Goal: Information Seeking & Learning: Check status

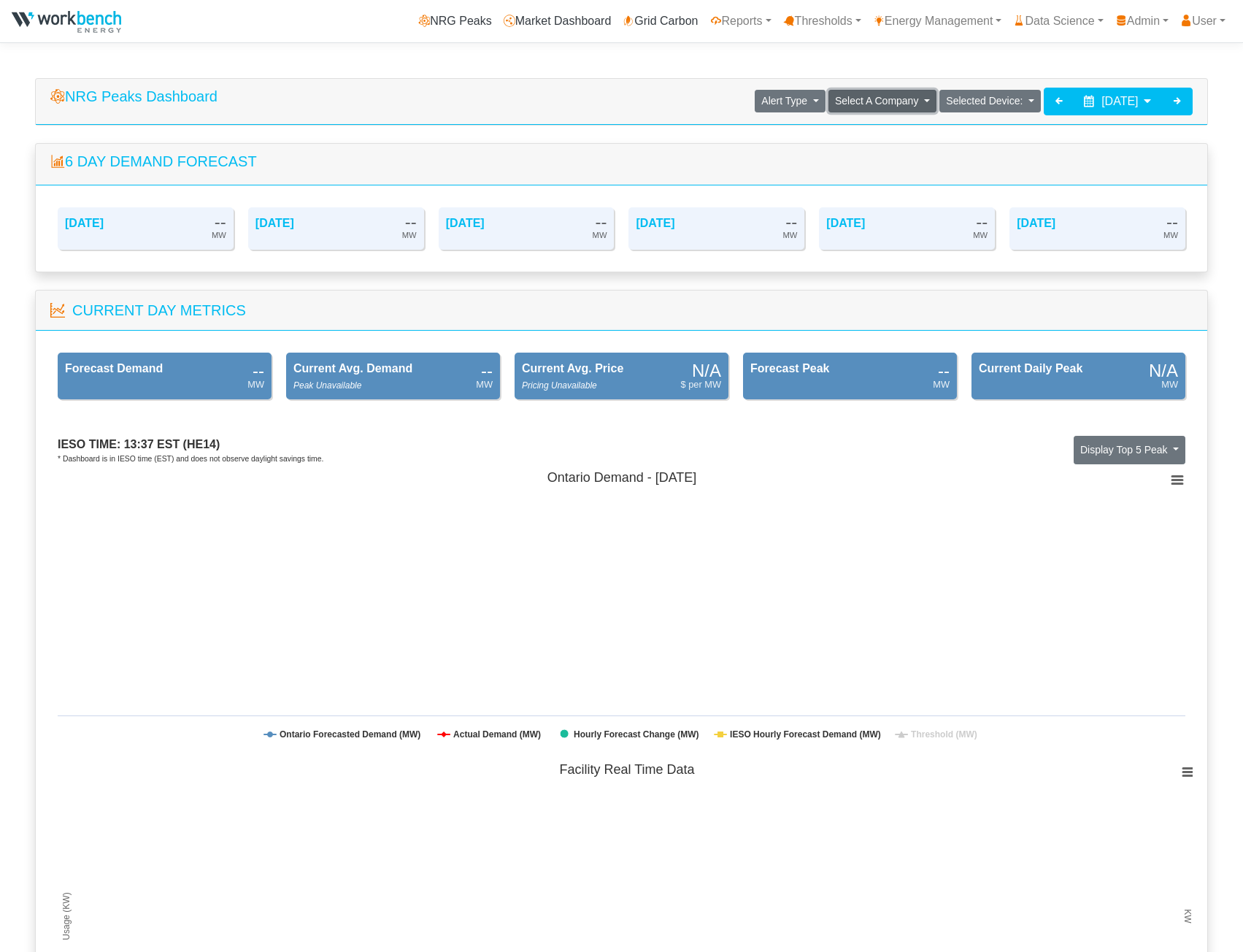
click at [835, 107] on span "Select A Company" at bounding box center [877, 101] width 83 height 12
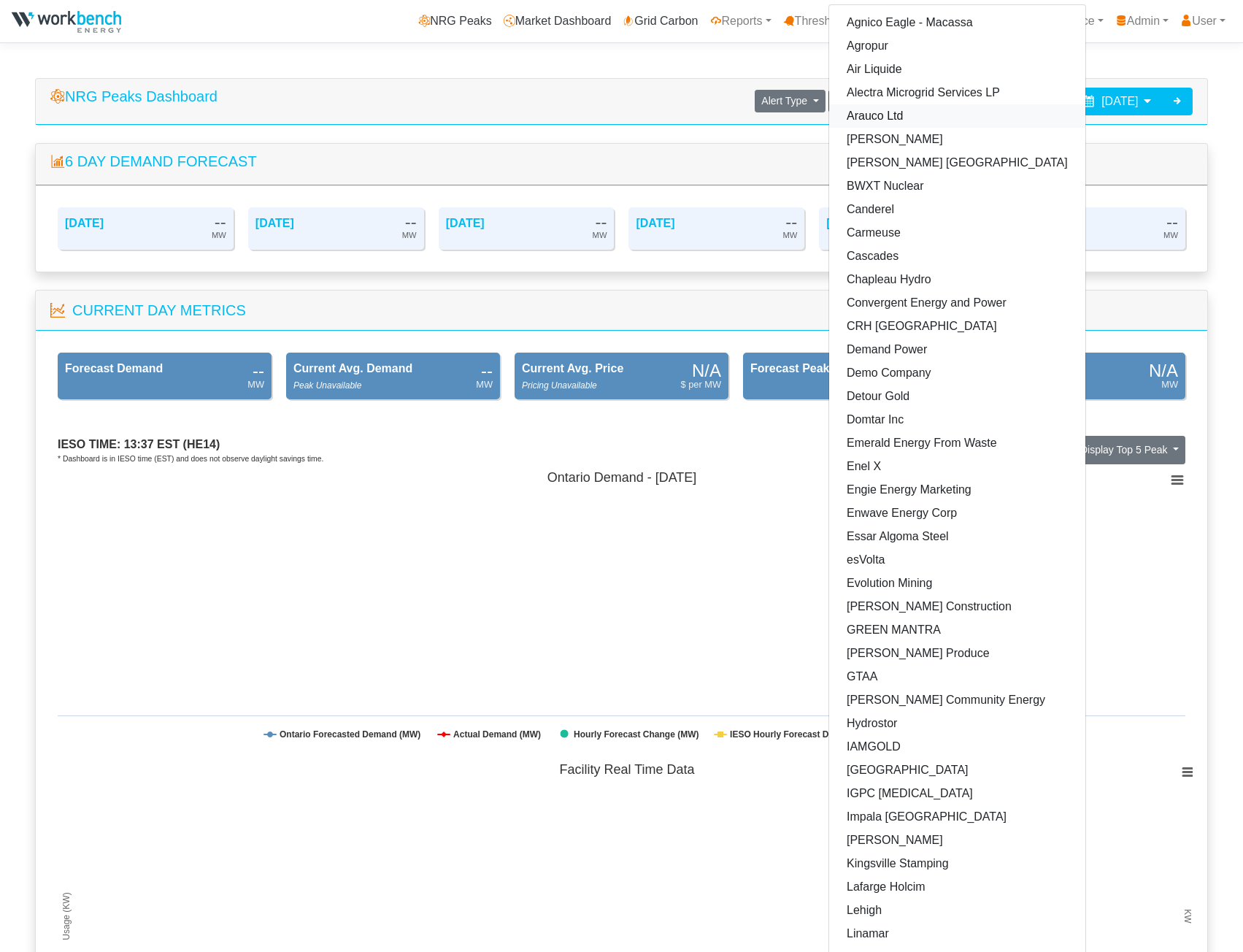
click at [831, 123] on link "Arauco Ltd" at bounding box center [957, 116] width 256 height 23
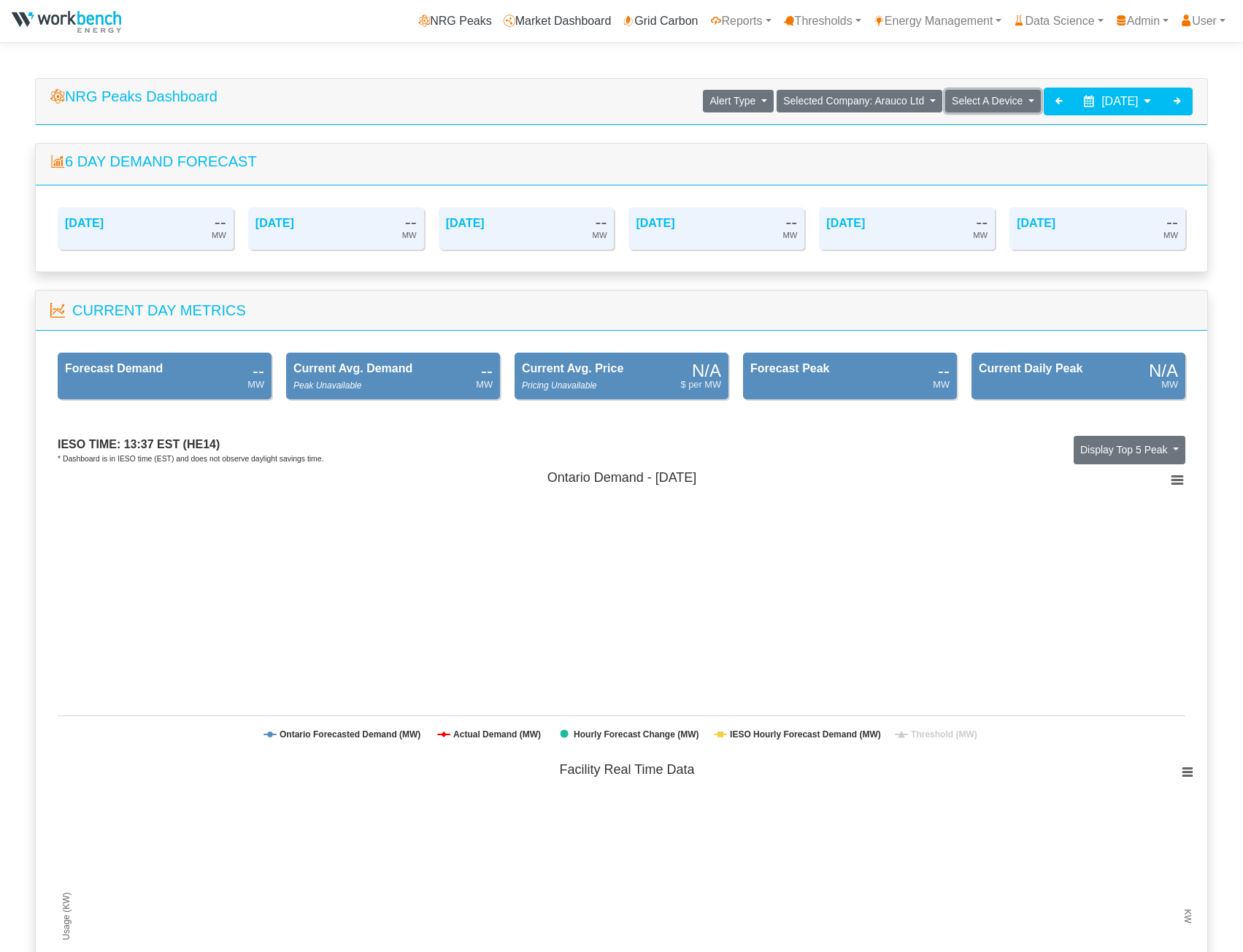
drag, startPoint x: 929, startPoint y: 100, endPoint x: 939, endPoint y: 120, distance: 22.4
click at [952, 100] on span "Select A Device" at bounding box center [987, 101] width 71 height 12
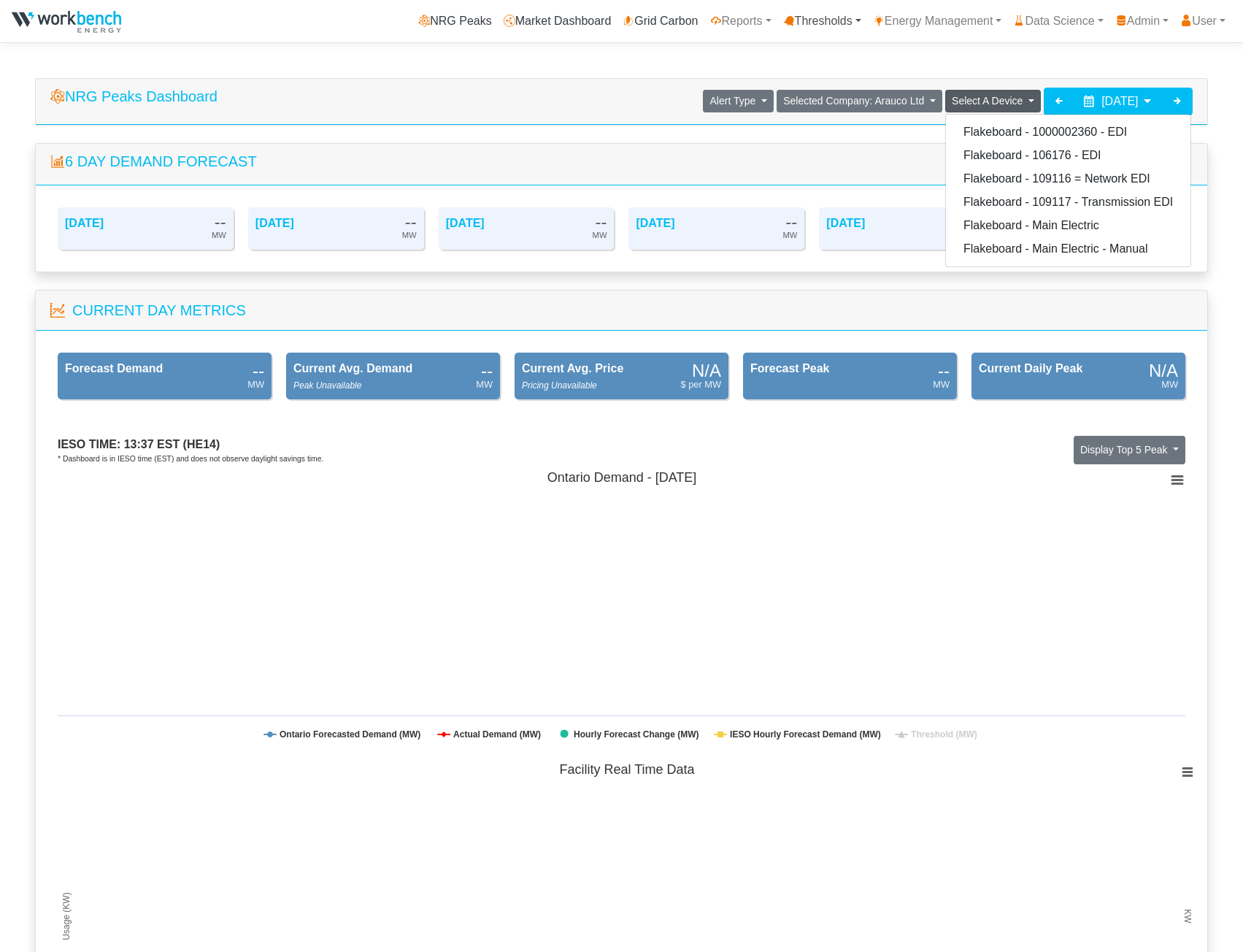
drag, startPoint x: 823, startPoint y: 28, endPoint x: 812, endPoint y: 27, distance: 11.0
click at [822, 28] on link "Thresholds" at bounding box center [822, 21] width 90 height 29
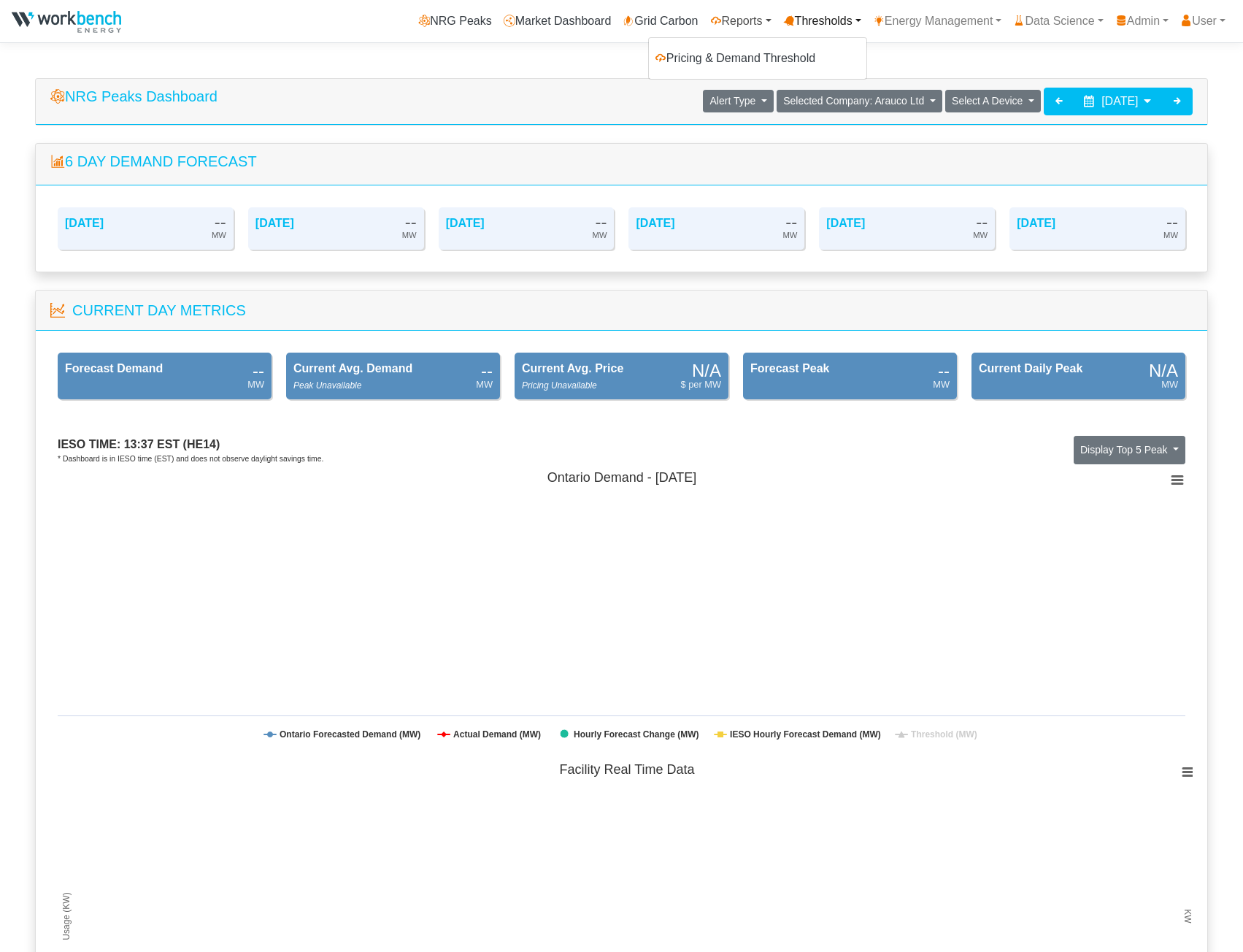
click at [754, 20] on link "Reports" at bounding box center [741, 21] width 73 height 29
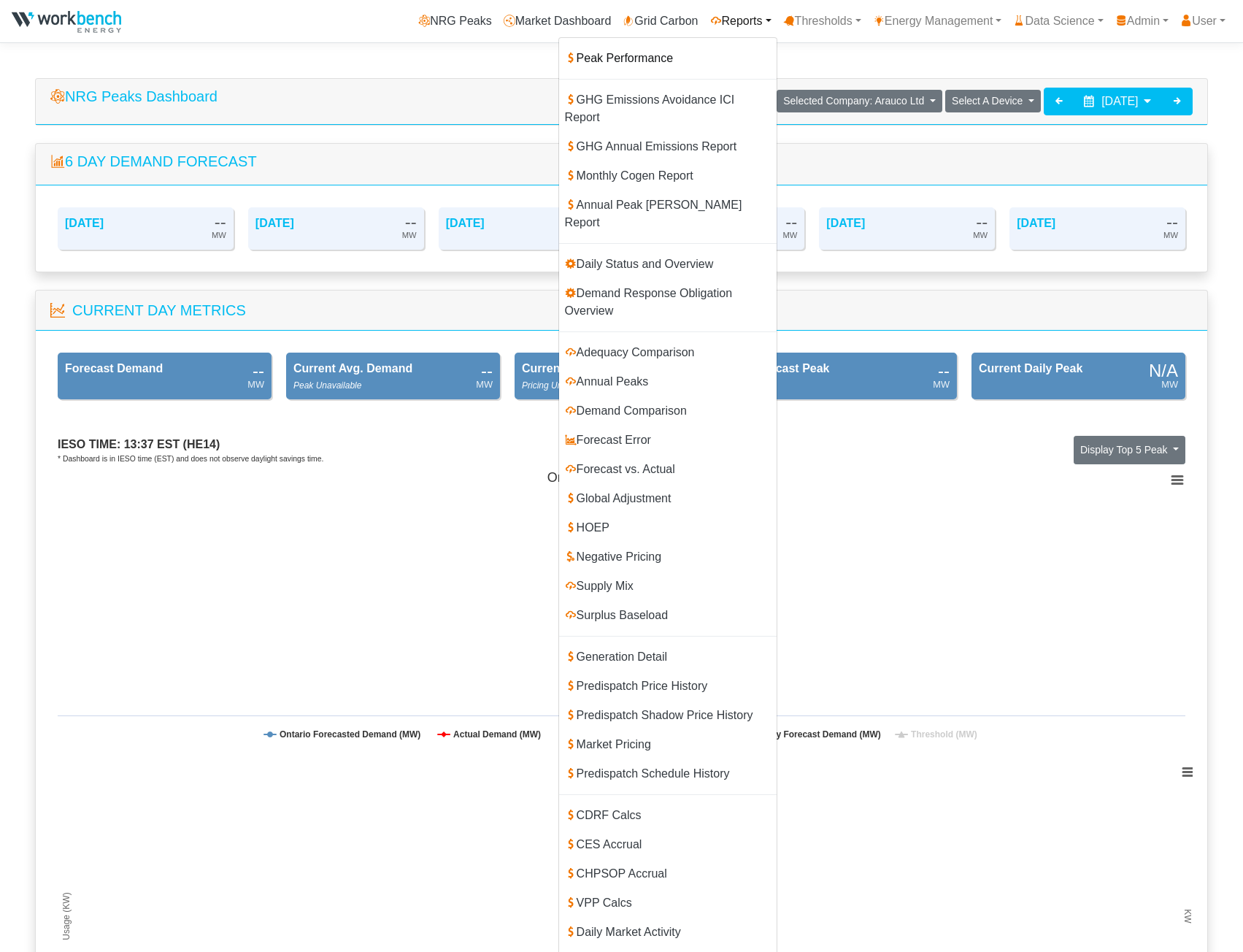
click at [695, 55] on link "Peak Performance" at bounding box center [668, 58] width 218 height 29
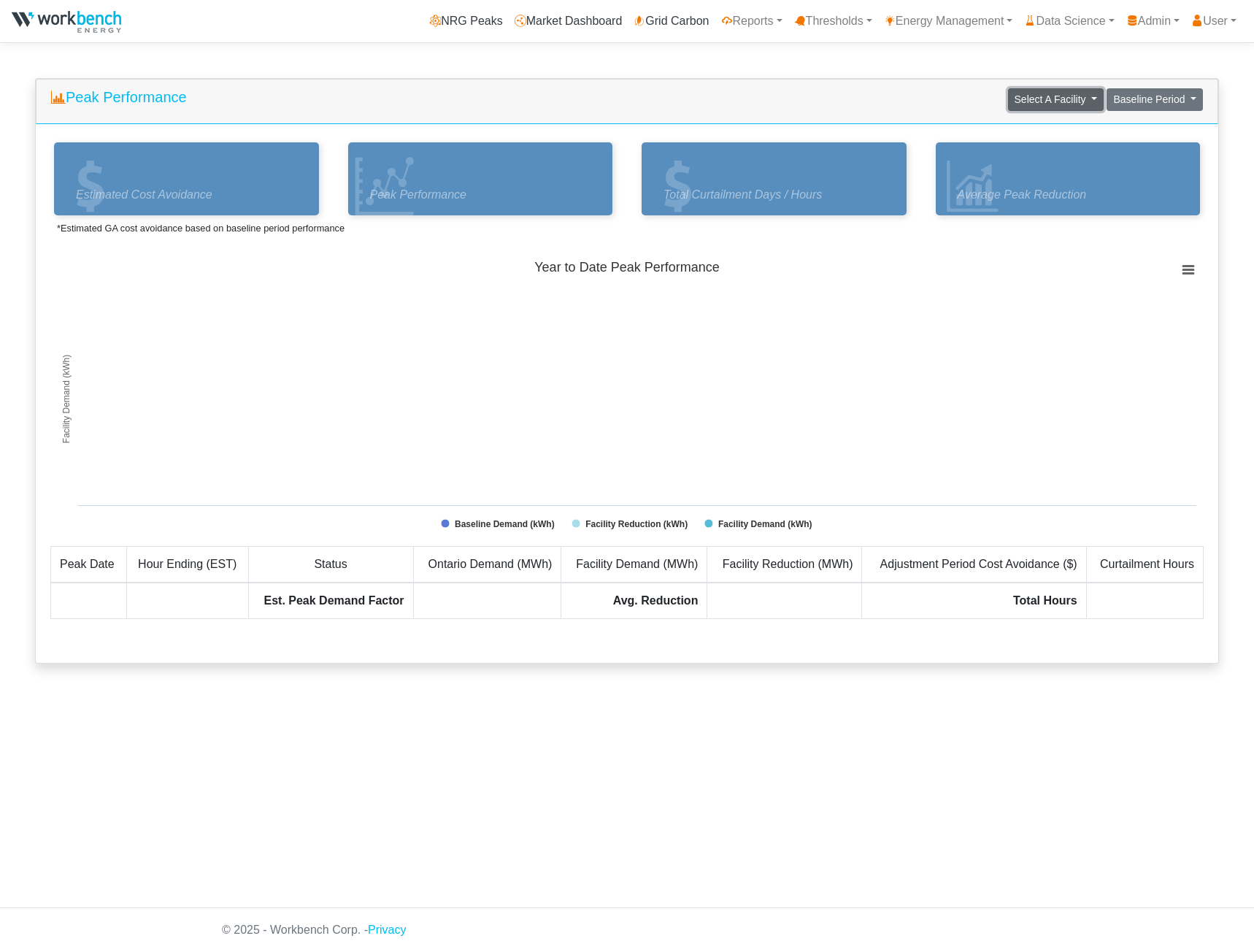
click at [1050, 102] on span "Select A Facility" at bounding box center [1050, 99] width 72 height 12
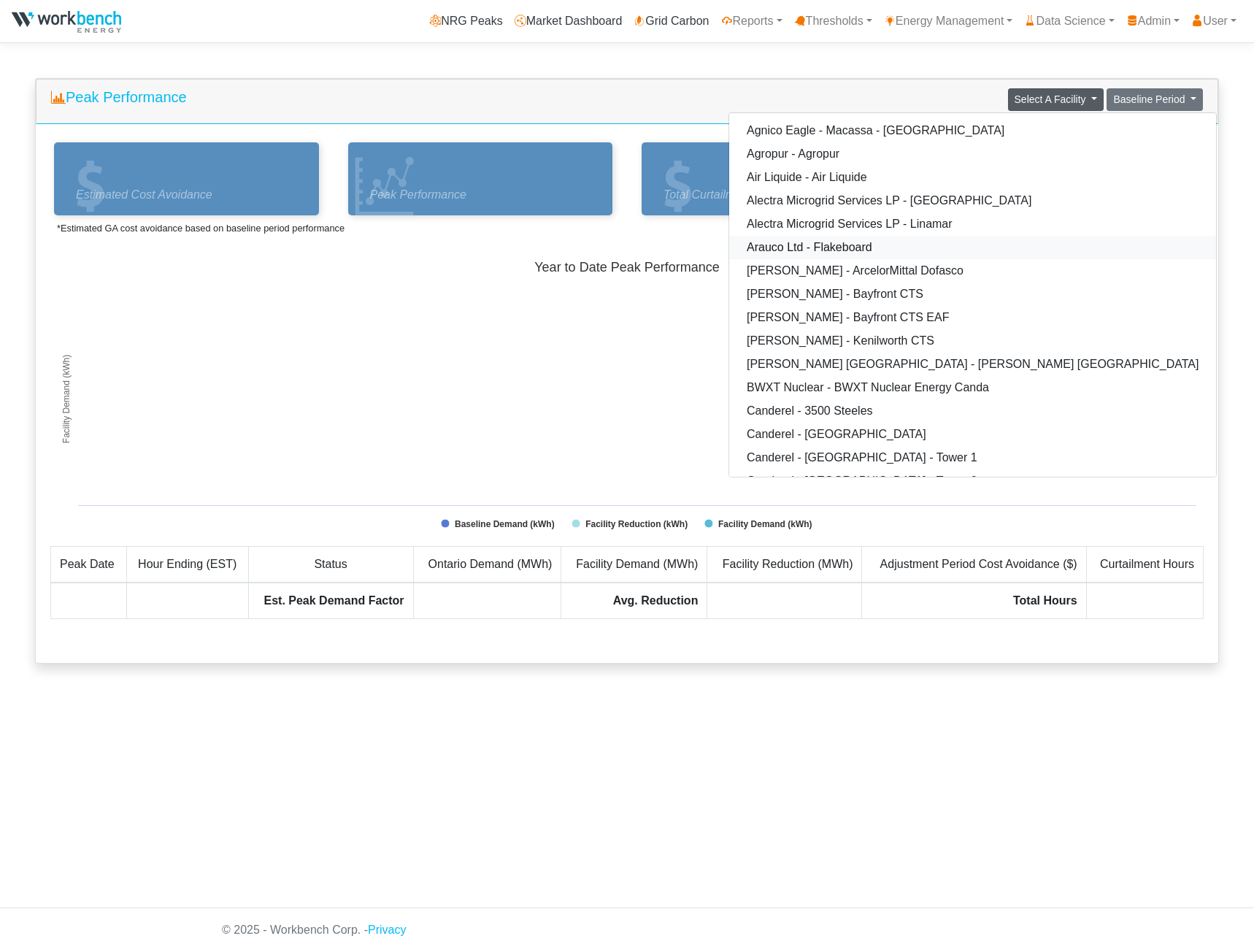
click at [898, 238] on link "Arauco Ltd - Flakeboard" at bounding box center [973, 247] width 487 height 23
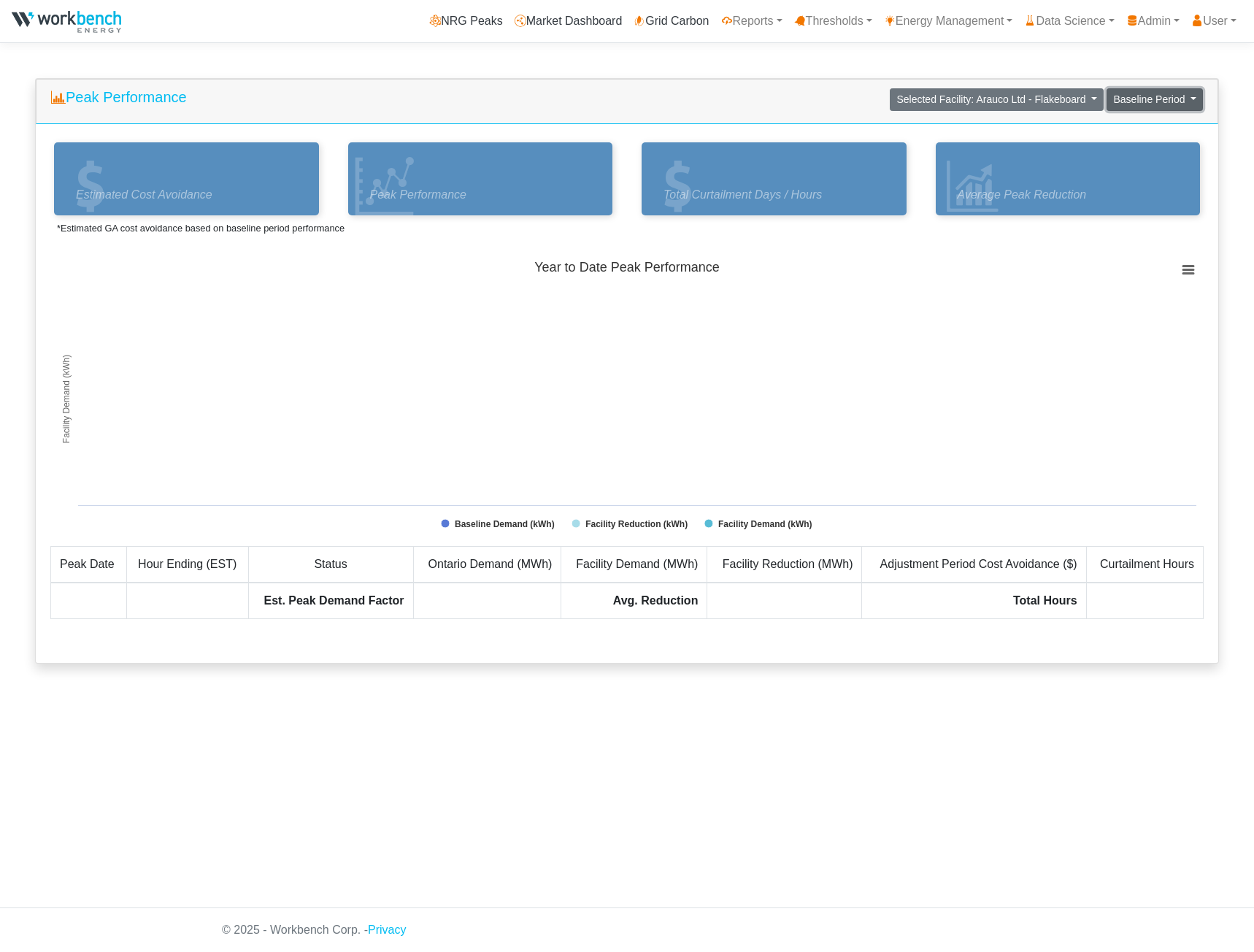
click at [1132, 104] on span "Baseline Period" at bounding box center [1149, 99] width 72 height 12
click at [1121, 156] on link "2024" at bounding box center [1165, 154] width 115 height 23
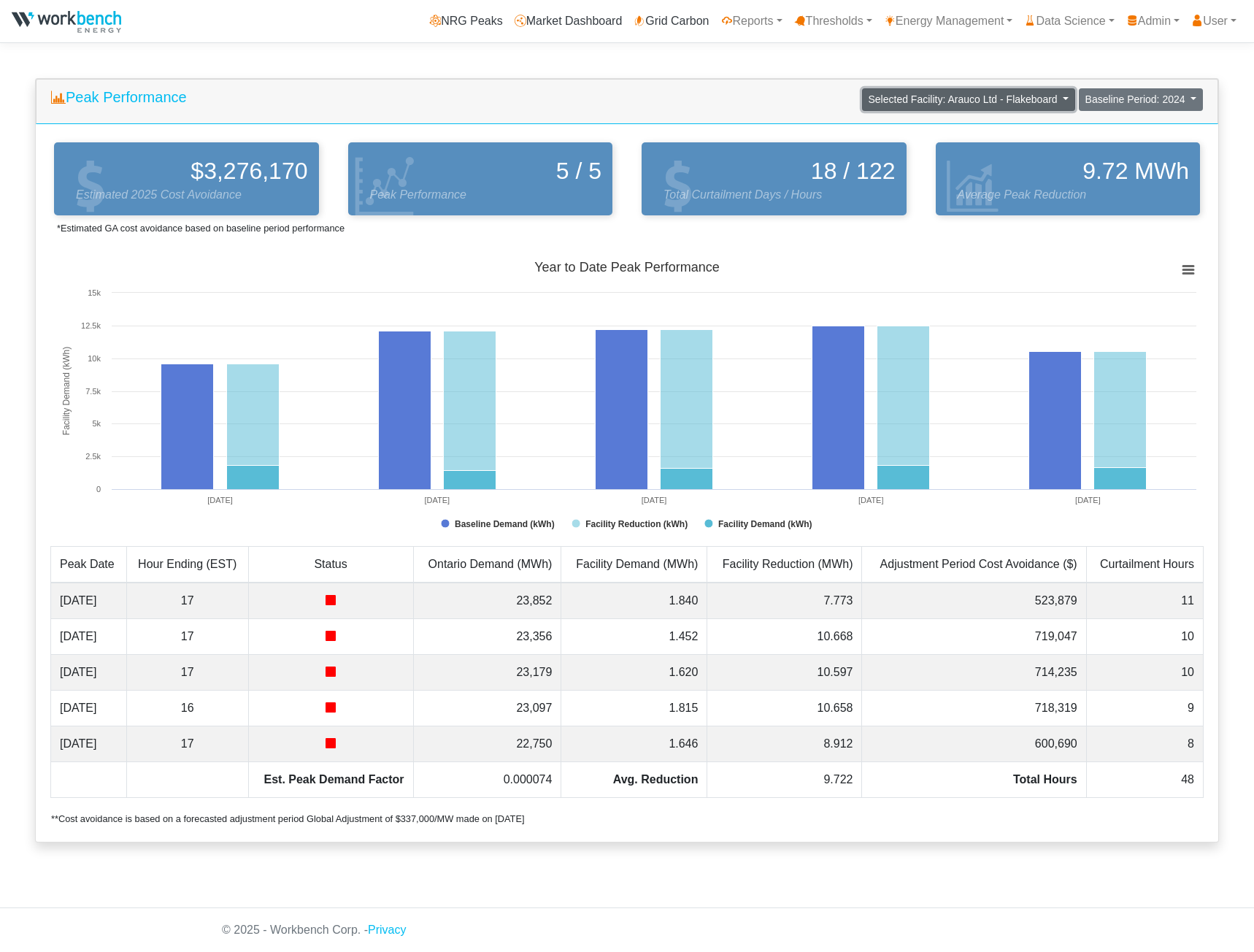
click at [966, 102] on span "Selected Facility: Arauco Ltd - Flakeboard" at bounding box center [963, 99] width 189 height 12
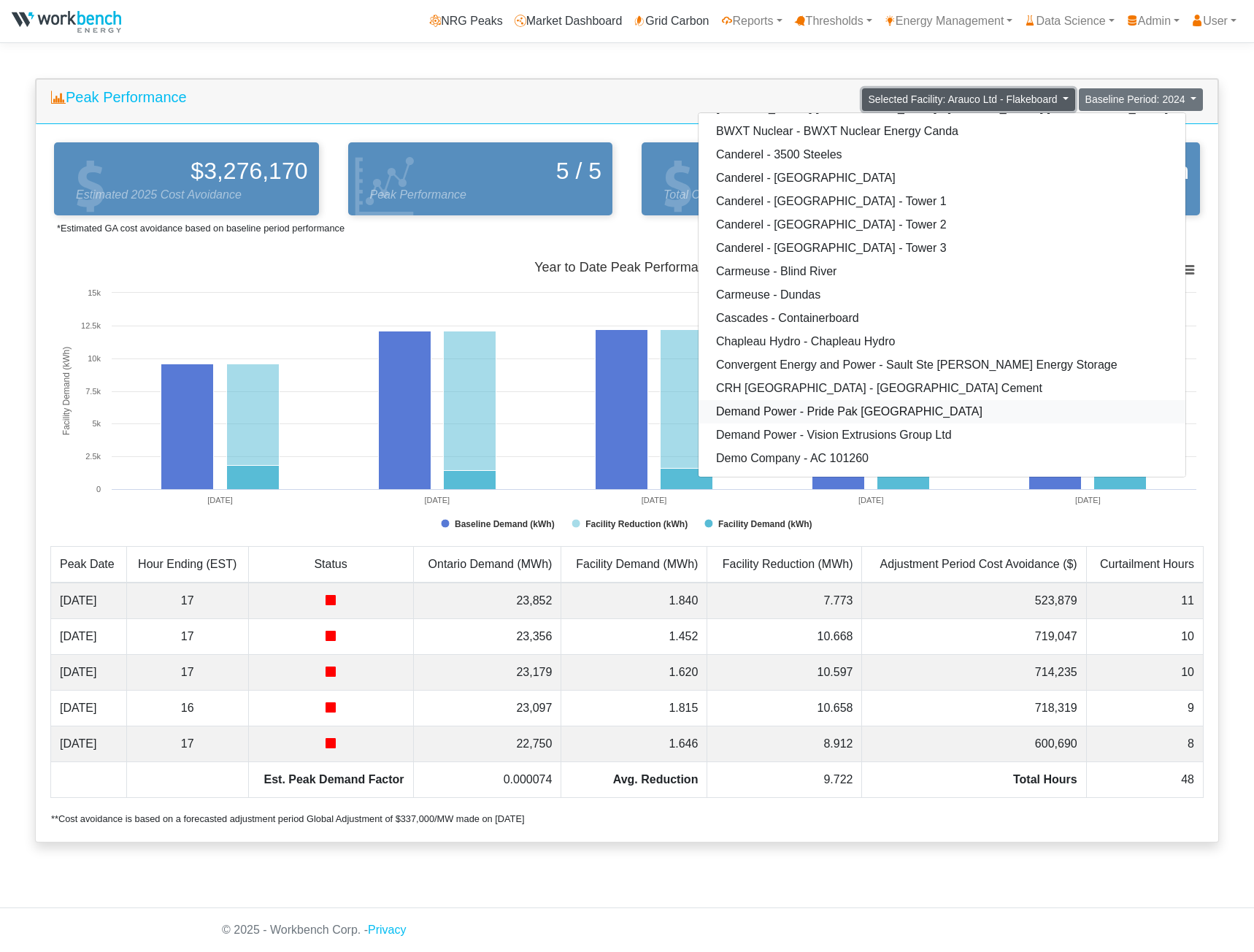
scroll to position [292, 0]
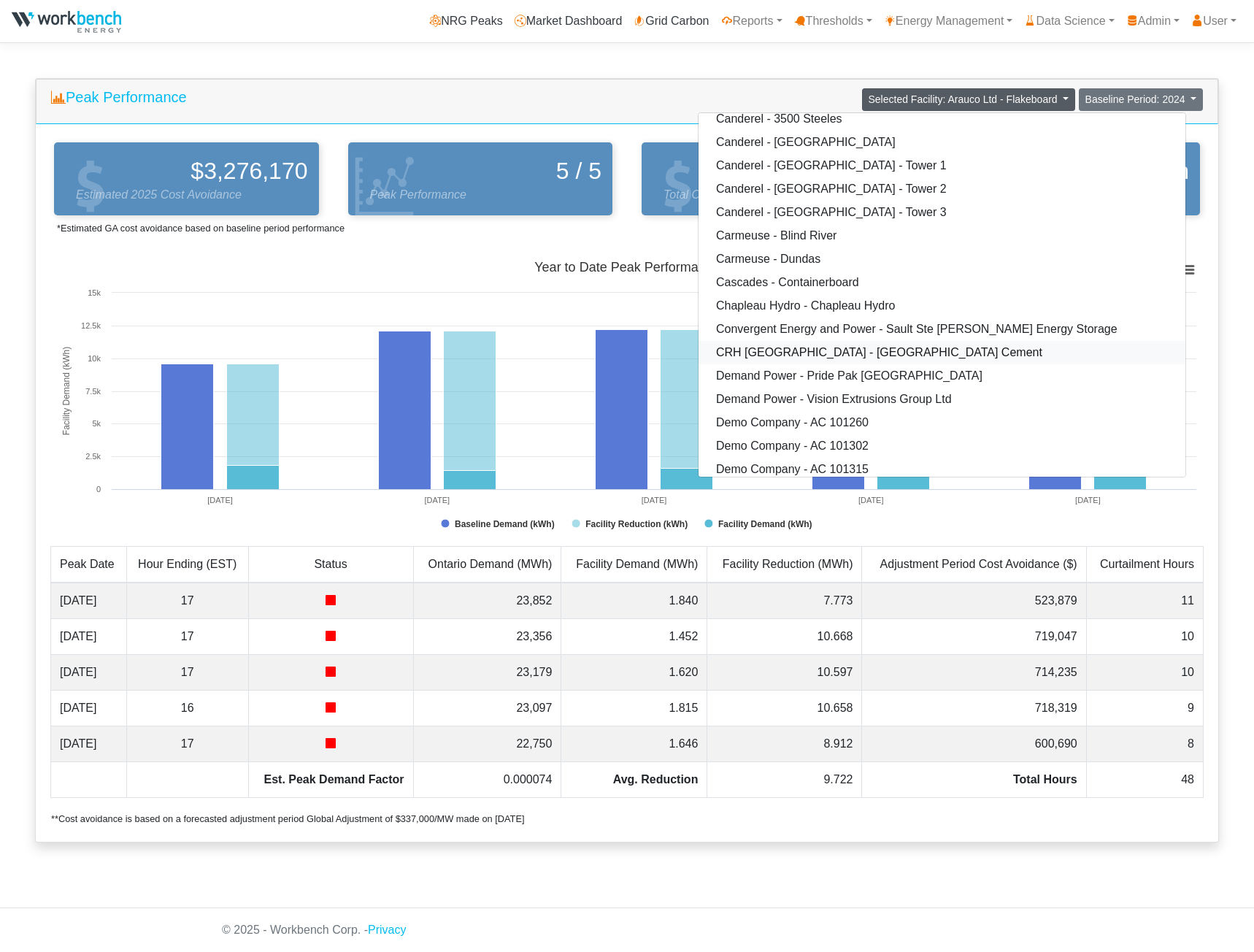
click at [865, 352] on link "CRH Canada - Mississauga Cement" at bounding box center [942, 353] width 487 height 23
